Goal: Transaction & Acquisition: Purchase product/service

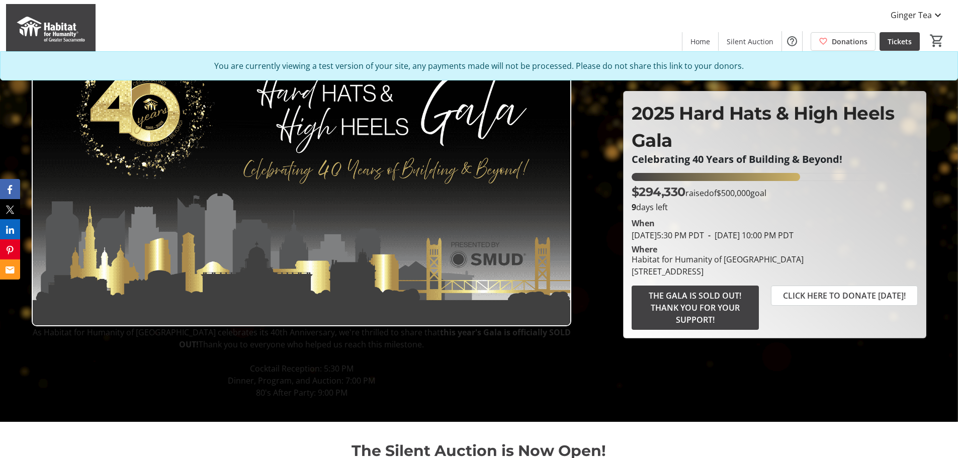
scroll to position [34, 0]
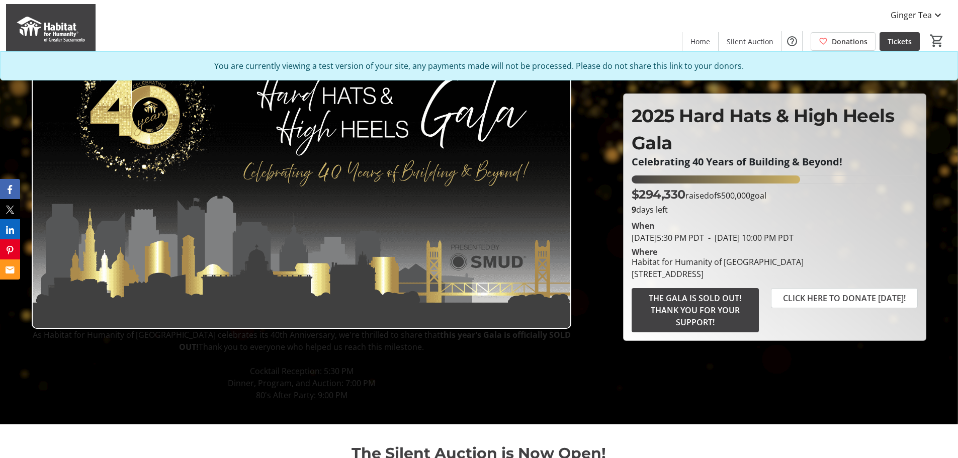
drag, startPoint x: 669, startPoint y: 142, endPoint x: 679, endPoint y: 139, distance: 10.4
click at [669, 142] on p "2025 Hard Hats & High Heels Gala" at bounding box center [774, 129] width 286 height 54
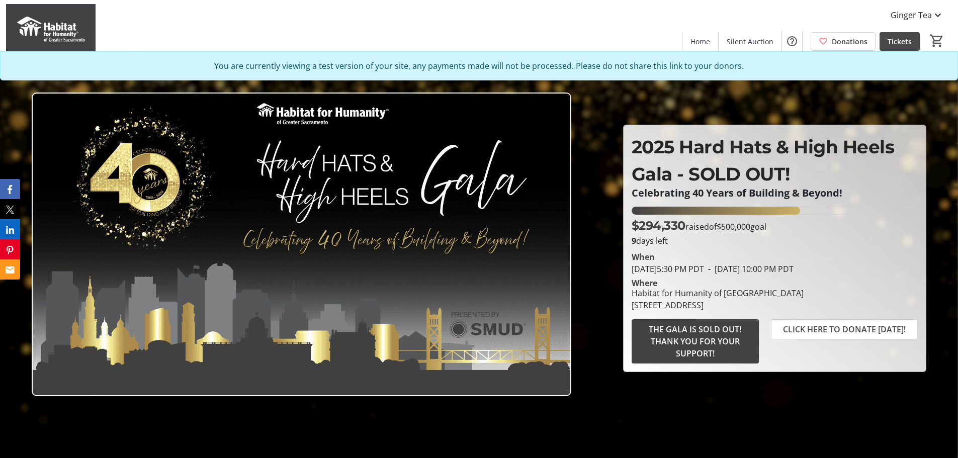
click at [900, 46] on span "Tickets" at bounding box center [899, 41] width 24 height 11
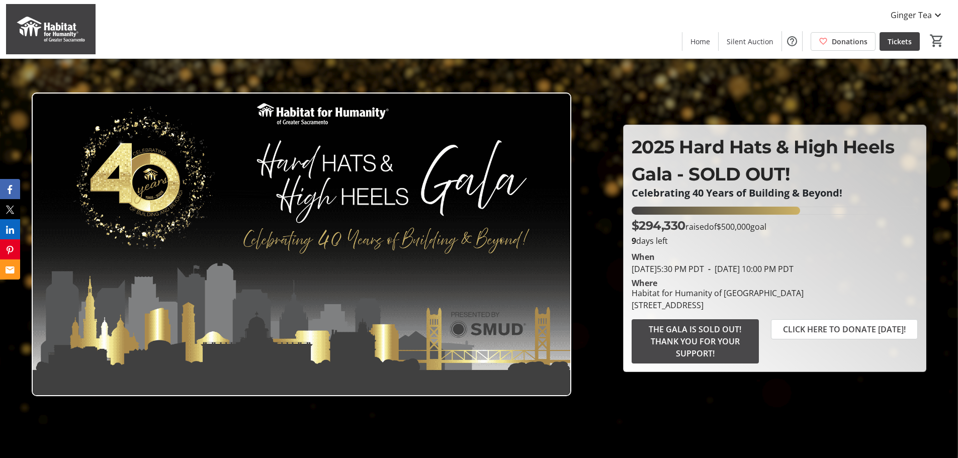
click at [663, 335] on span "THE GALA IS SOLD OUT! THANK YOU FOR YOUR SUPPORT!" at bounding box center [694, 341] width 103 height 36
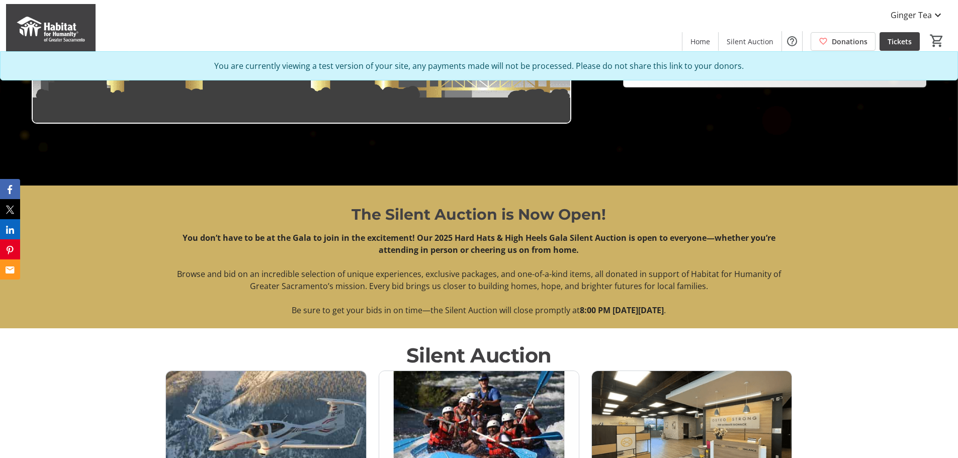
scroll to position [278, 0]
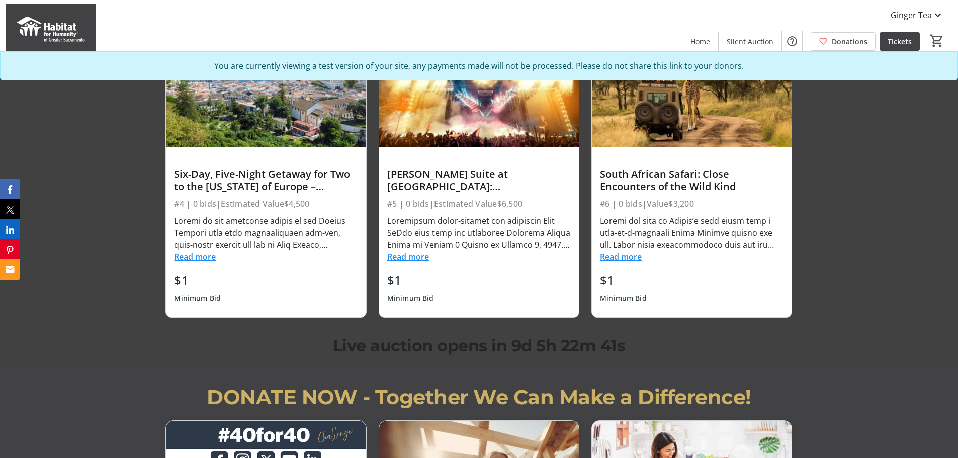
scroll to position [1536, 0]
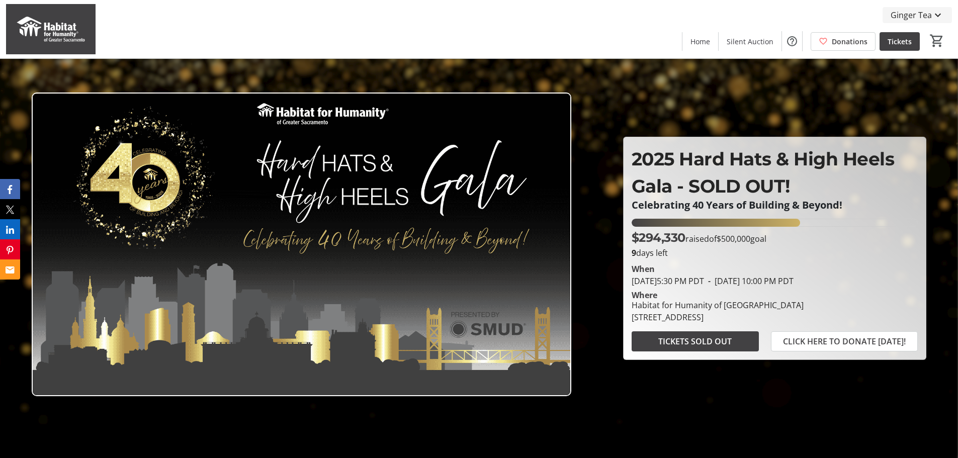
click at [927, 17] on span "Ginger Tea" at bounding box center [910, 15] width 41 height 12
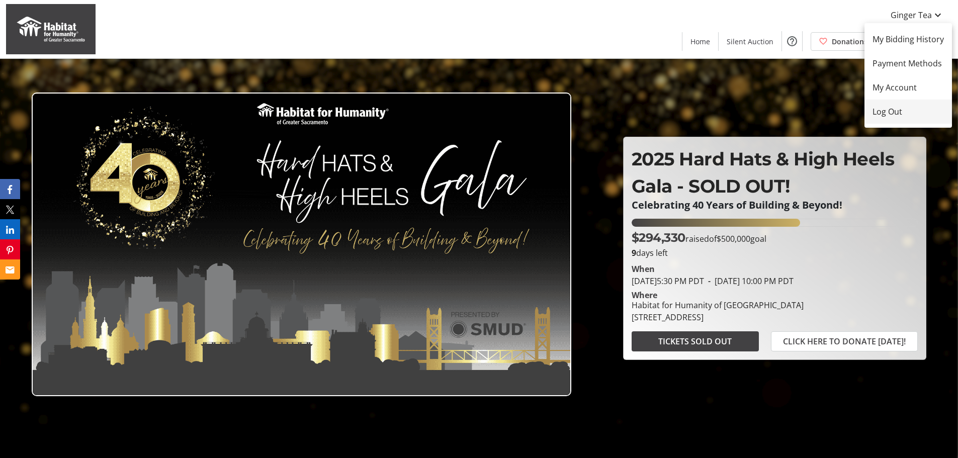
drag, startPoint x: 915, startPoint y: 111, endPoint x: 909, endPoint y: 109, distance: 6.8
click at [915, 111] on span "Log Out" at bounding box center [907, 112] width 71 height 12
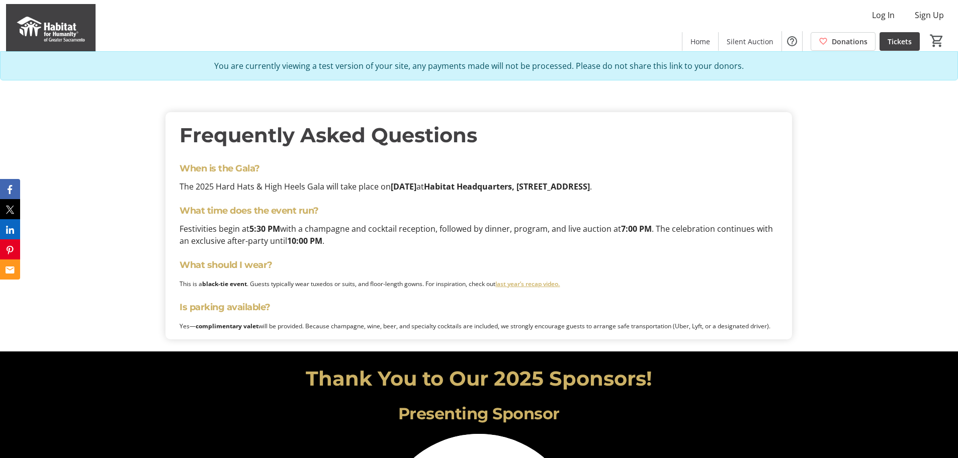
scroll to position [1778, 0]
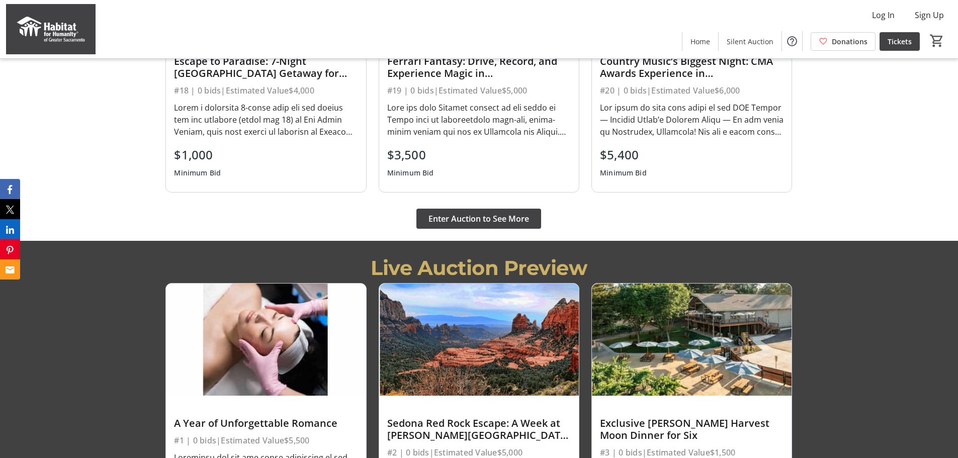
scroll to position [995, 0]
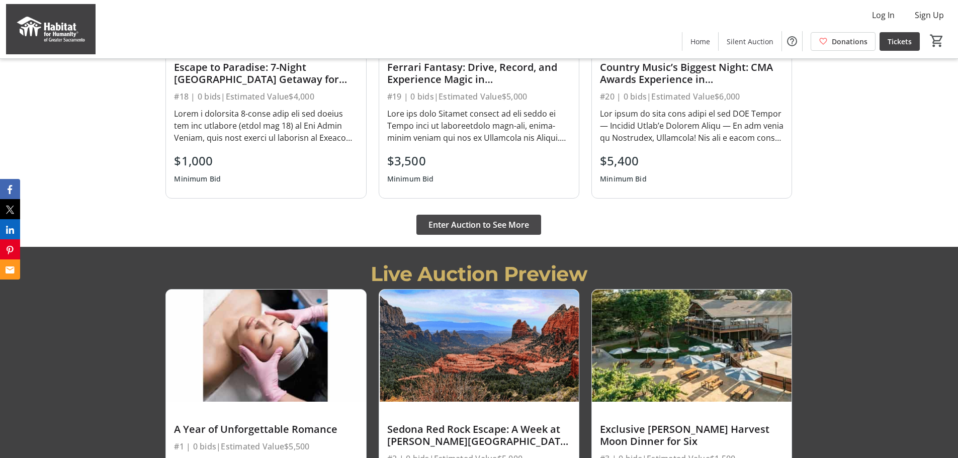
click at [511, 223] on span "Enter Auction to See More" at bounding box center [478, 225] width 101 height 12
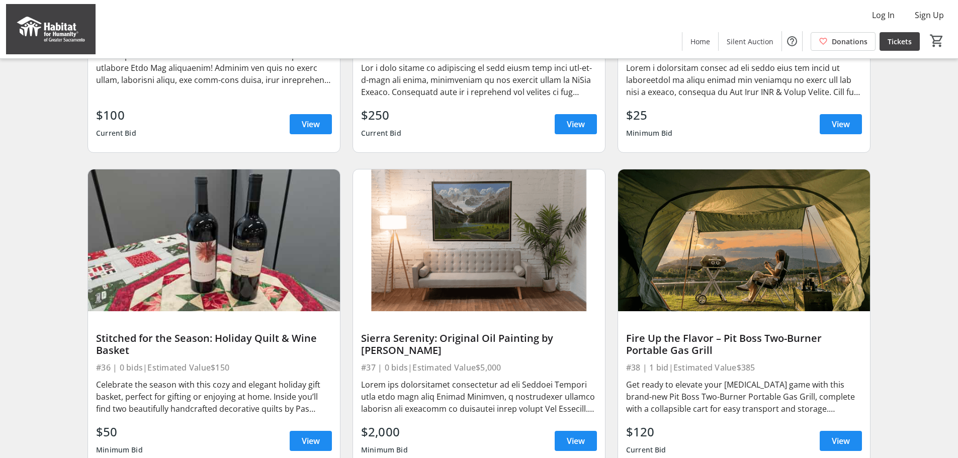
scroll to position [2245, 0]
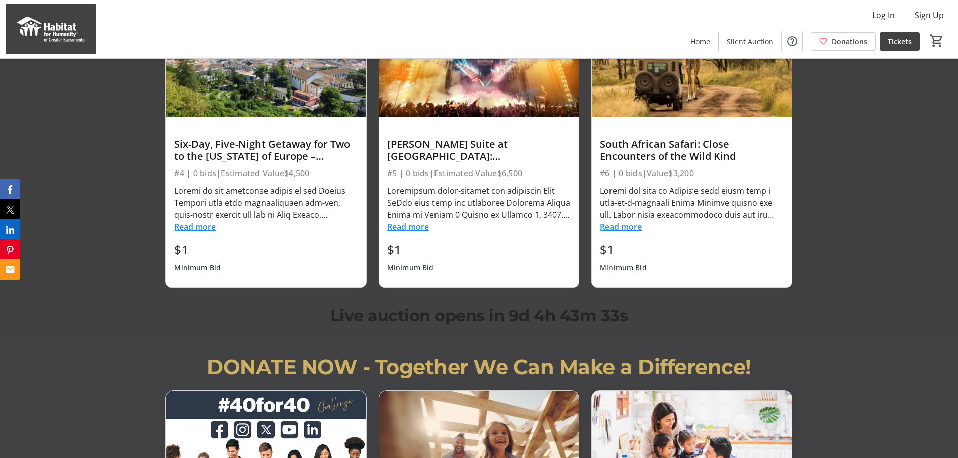
scroll to position [1566, 0]
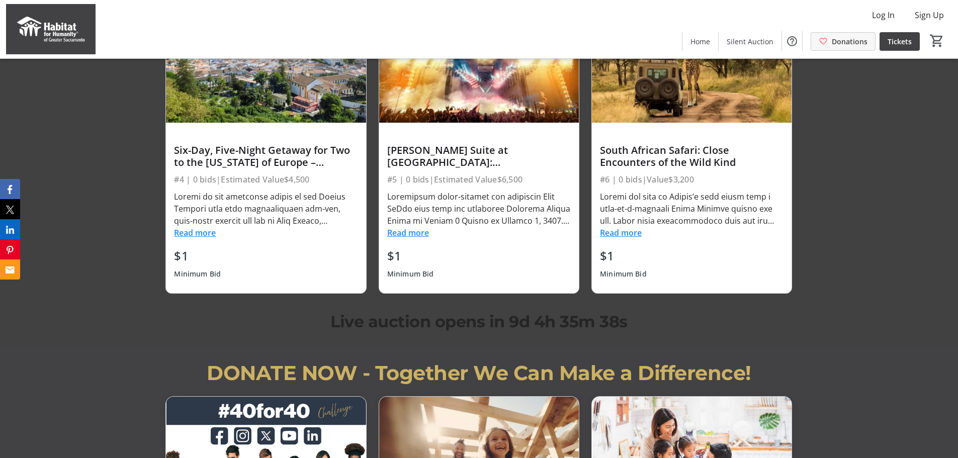
click at [841, 41] on span "Donations" at bounding box center [849, 41] width 36 height 11
